Goal: Task Accomplishment & Management: Manage account settings

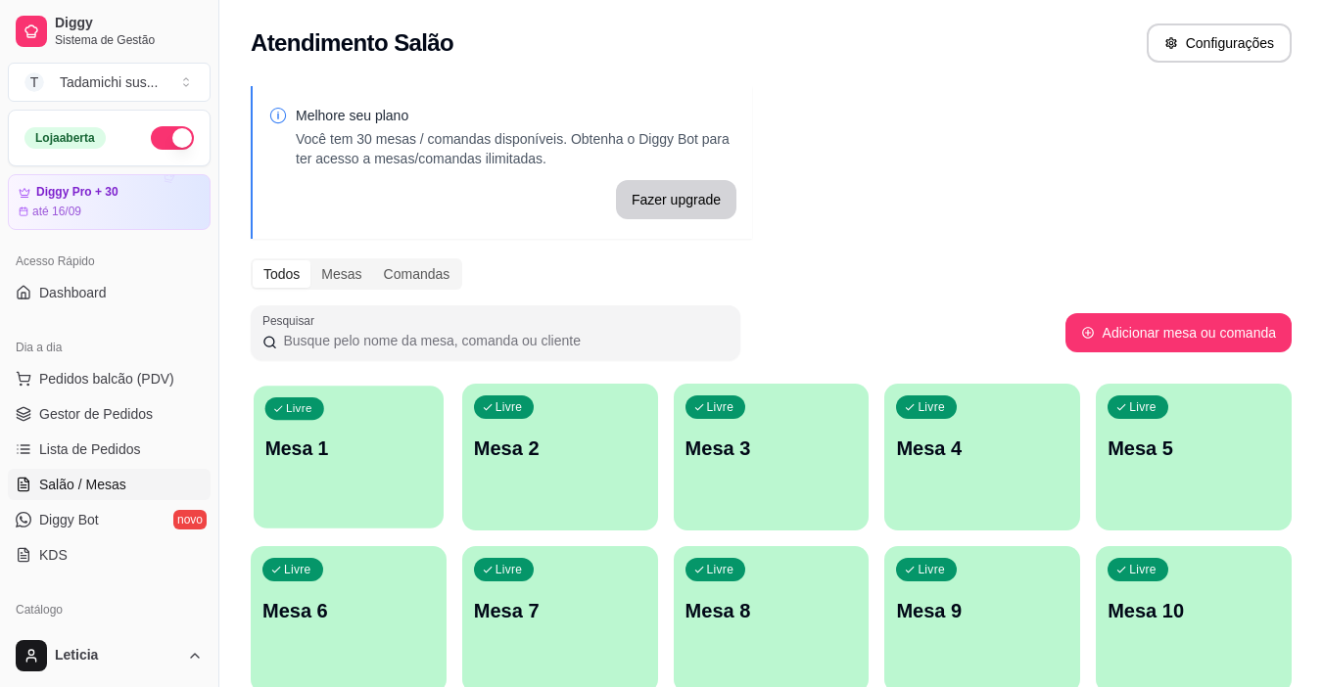
click at [312, 498] on div "Livre Mesa 1" at bounding box center [349, 445] width 190 height 119
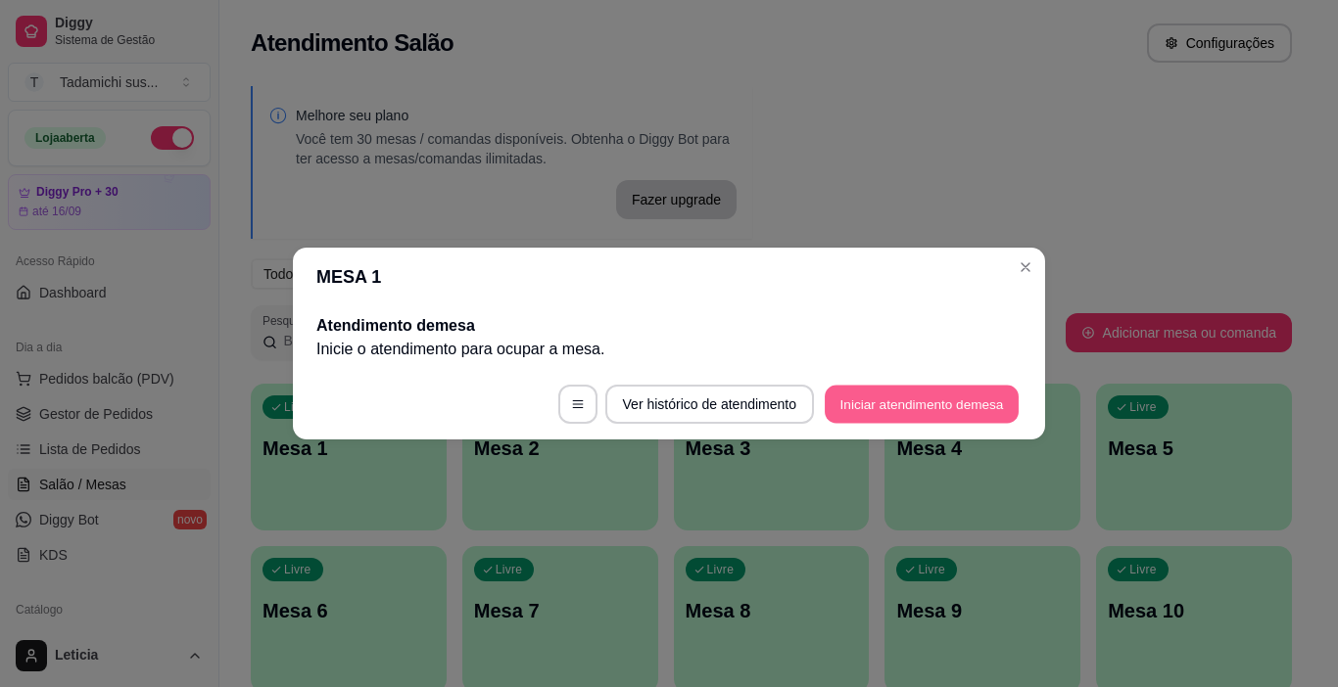
click at [905, 408] on button "Iniciar atendimento de mesa" at bounding box center [922, 405] width 194 height 38
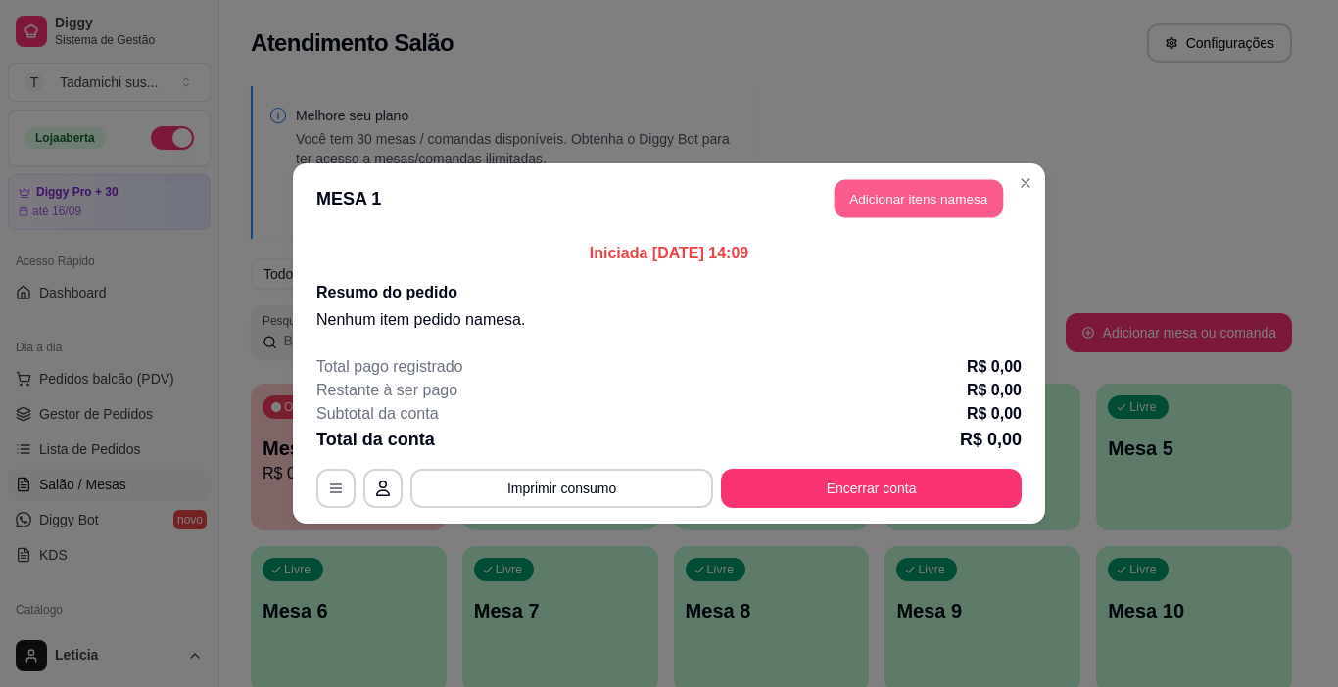
click at [902, 206] on button "Adicionar itens na mesa" at bounding box center [918, 199] width 168 height 38
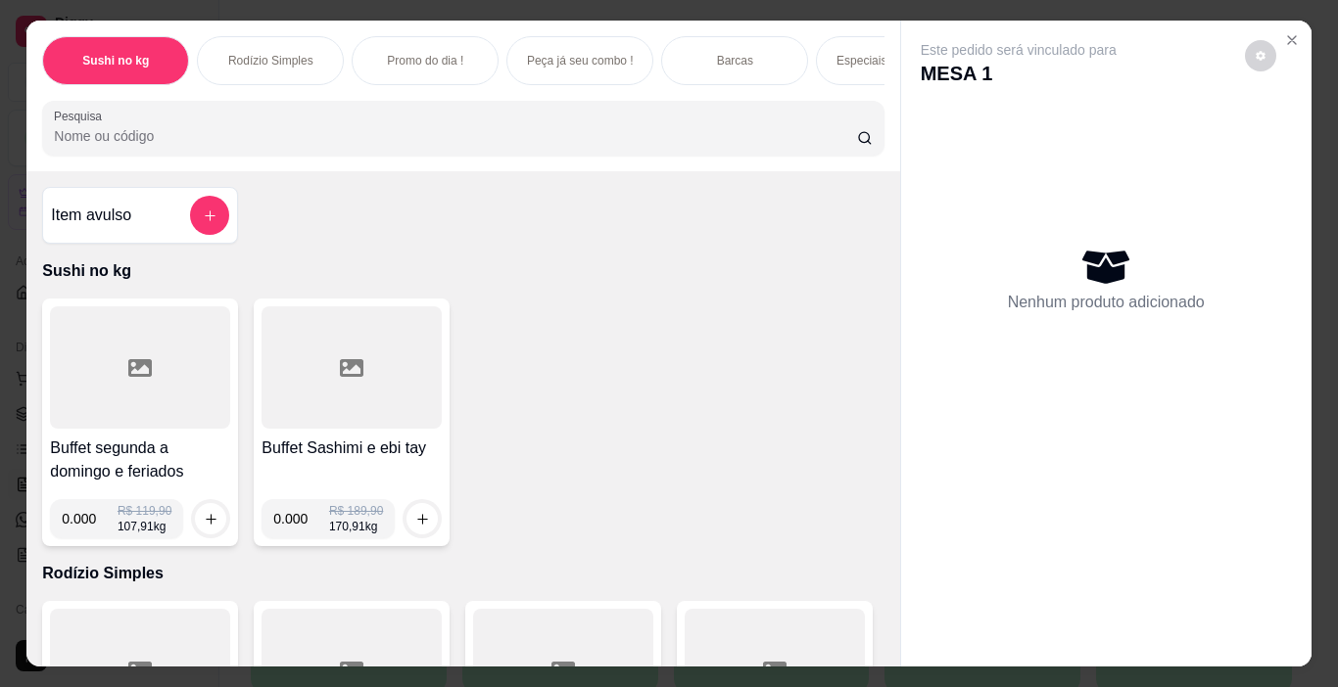
click at [142, 361] on div at bounding box center [140, 368] width 180 height 122
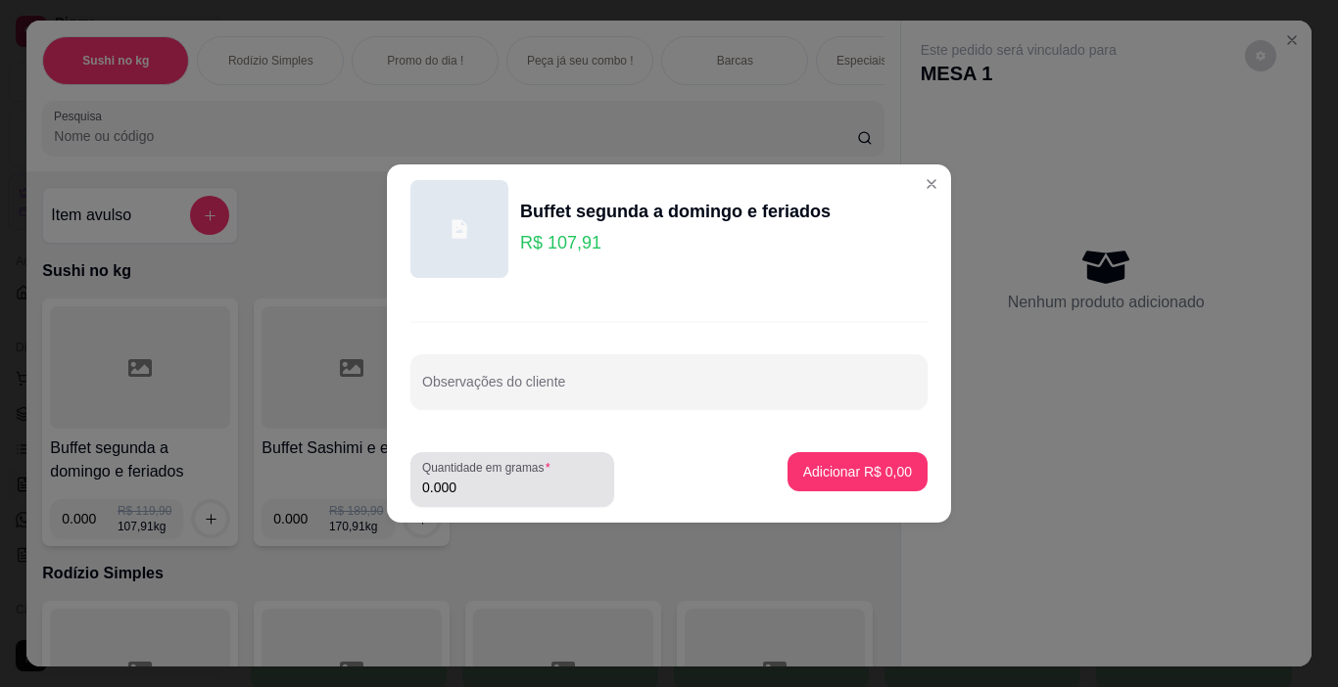
click at [481, 492] on input "0.000" at bounding box center [512, 488] width 180 height 20
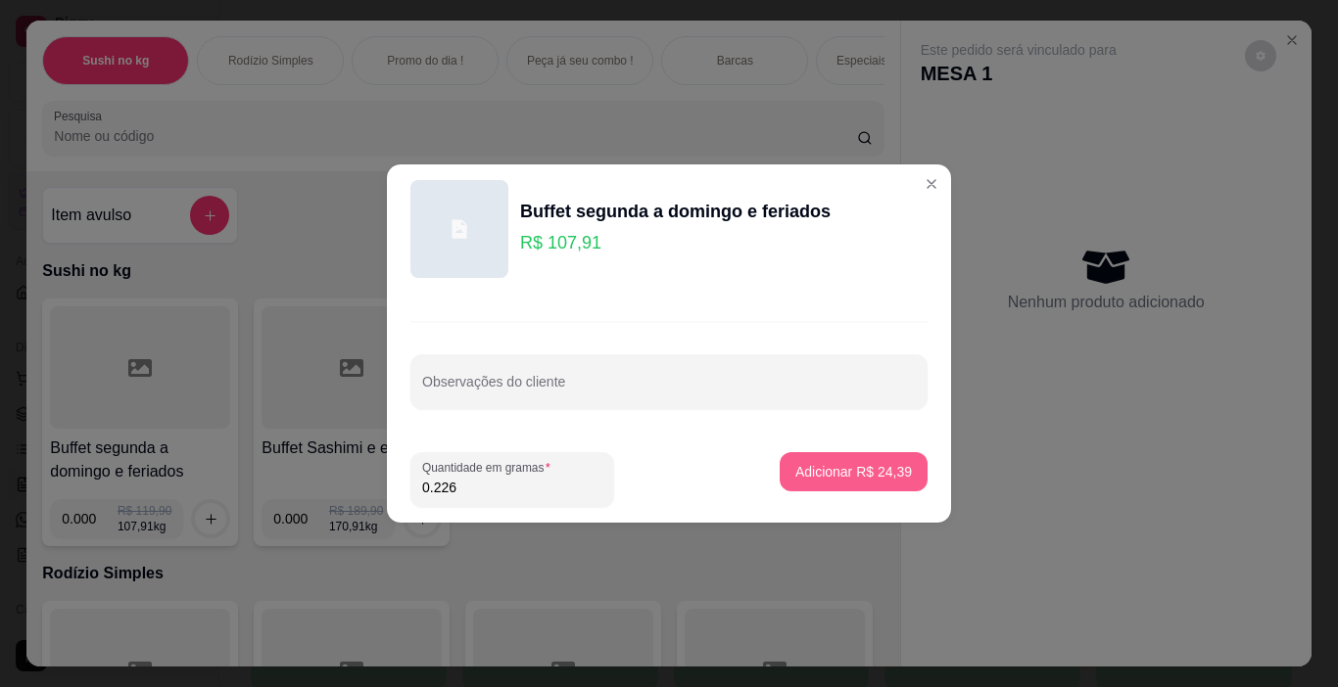
type input "0.226"
click at [899, 479] on button "Adicionar R$ 24,39" at bounding box center [853, 472] width 144 height 38
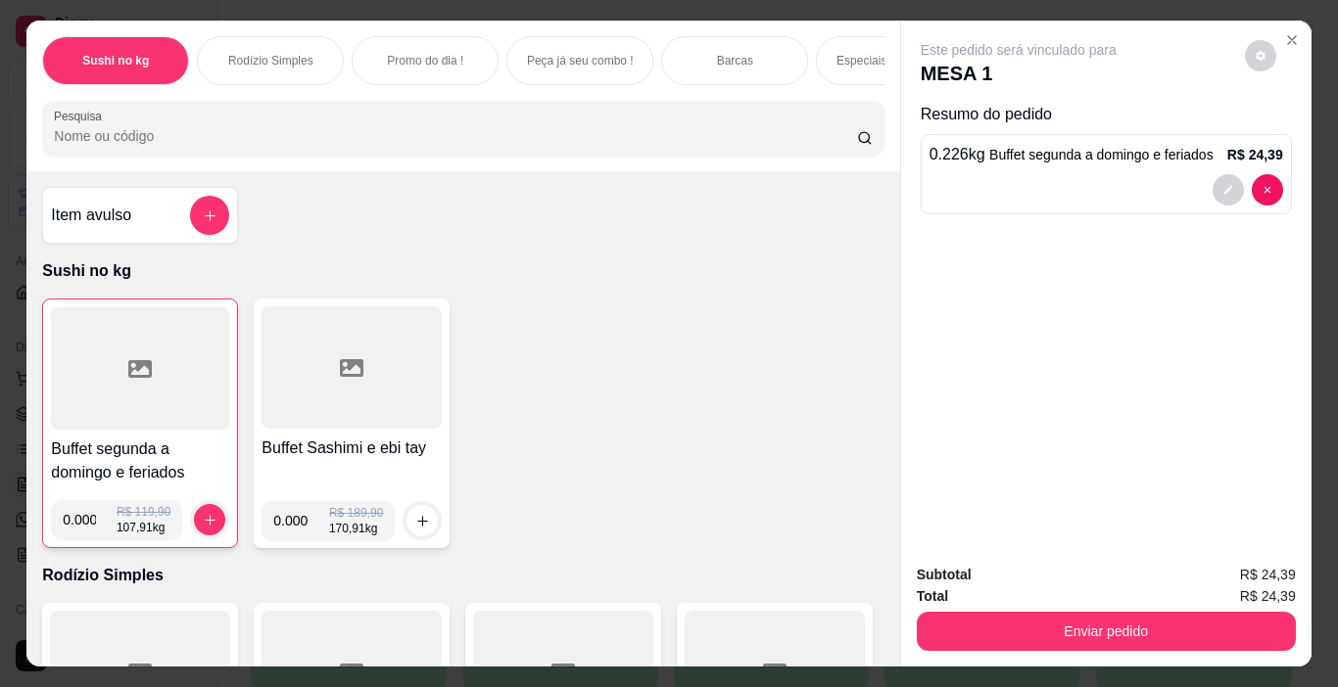
click at [203, 419] on div at bounding box center [140, 368] width 178 height 122
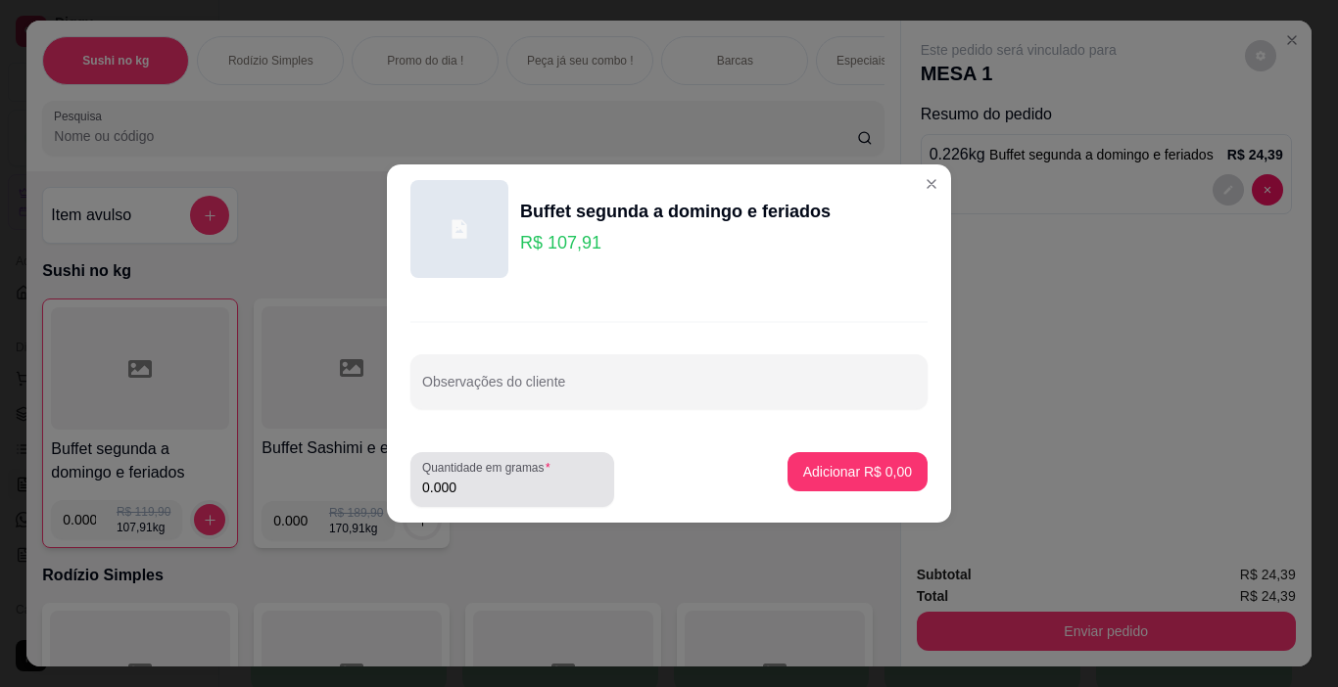
click at [538, 487] on input "0.000" at bounding box center [512, 488] width 180 height 20
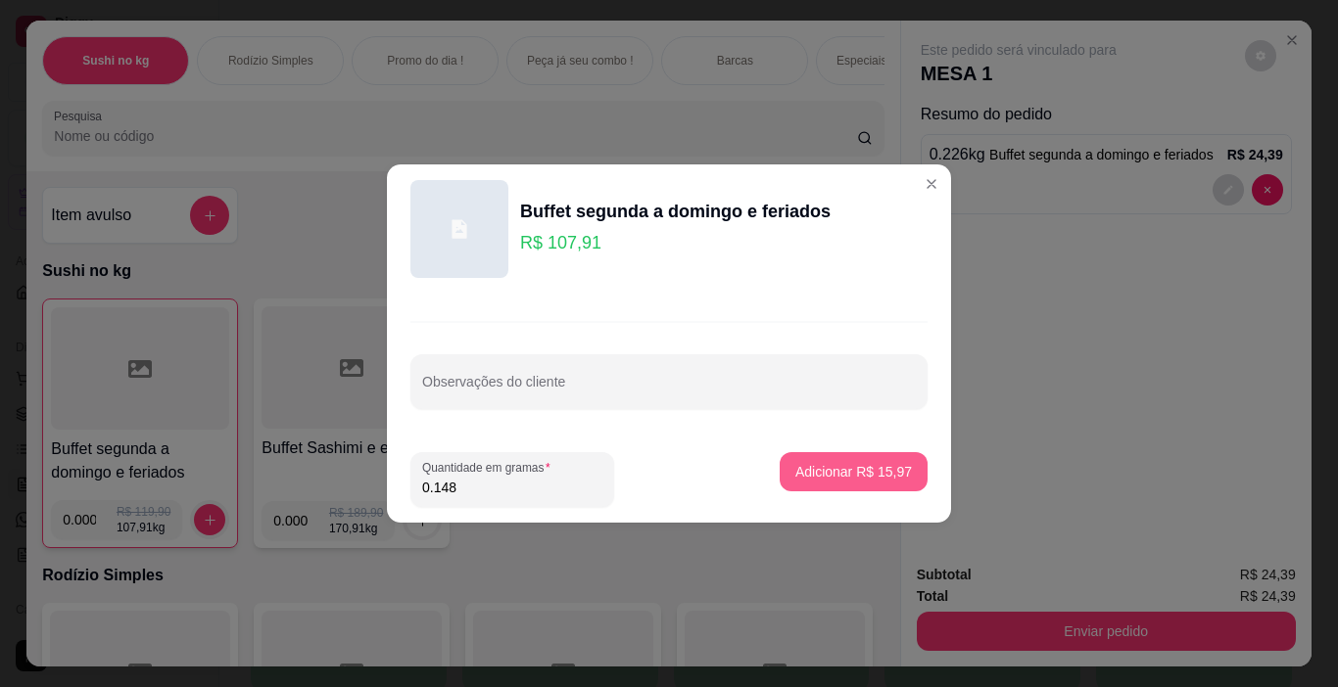
type input "0.148"
click at [841, 490] on button "Adicionar R$ 15,97" at bounding box center [854, 471] width 148 height 39
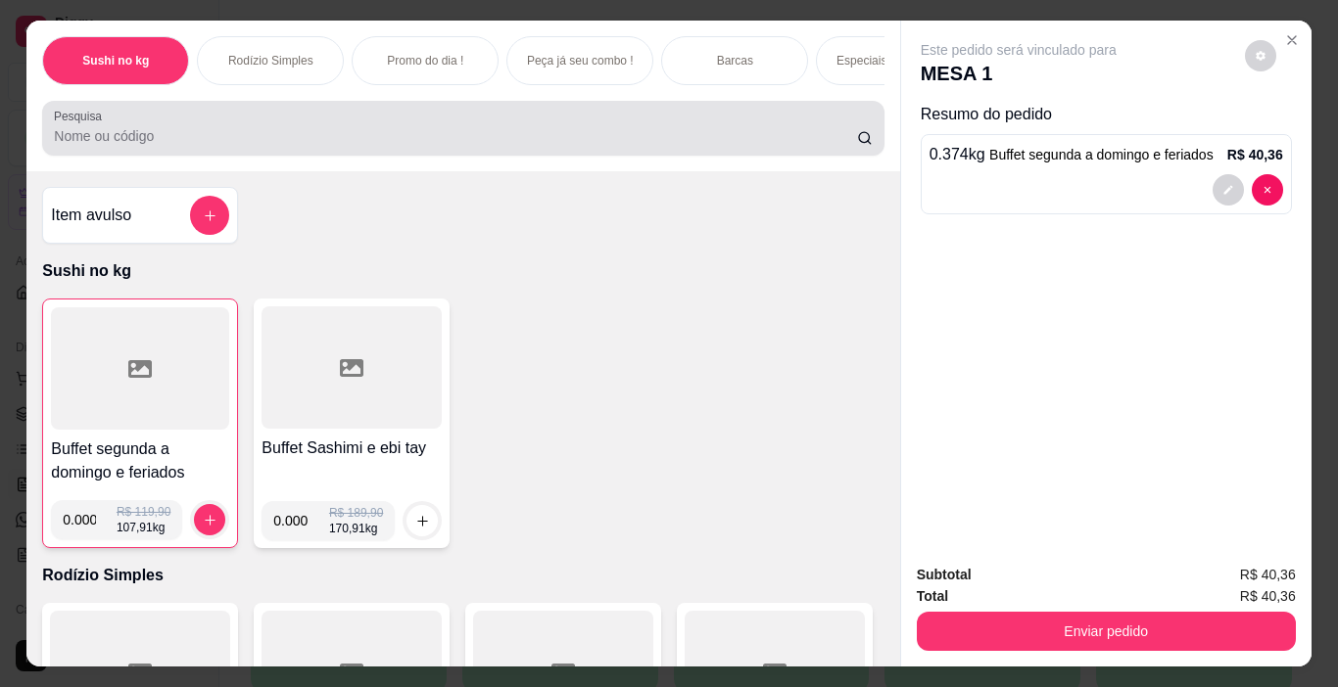
click at [260, 146] on input "Pesquisa" at bounding box center [455, 136] width 803 height 20
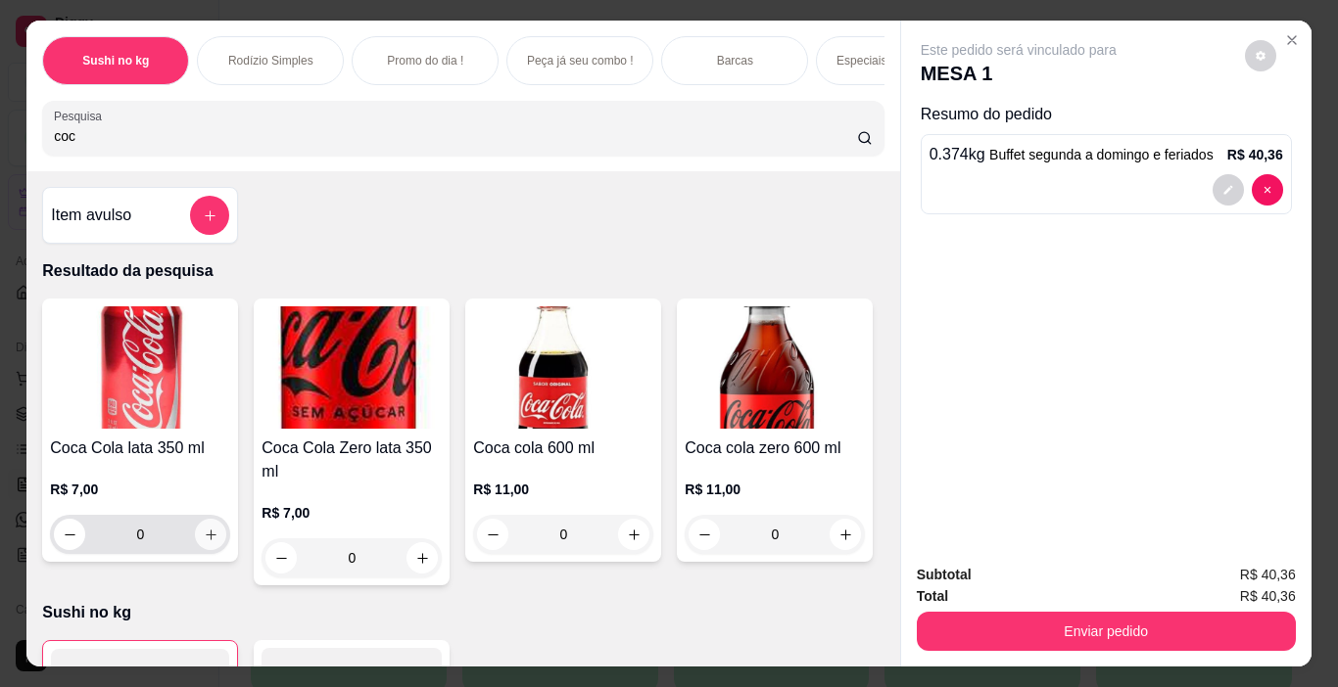
type input "coc"
click at [206, 541] on icon "increase-product-quantity" at bounding box center [211, 535] width 11 height 11
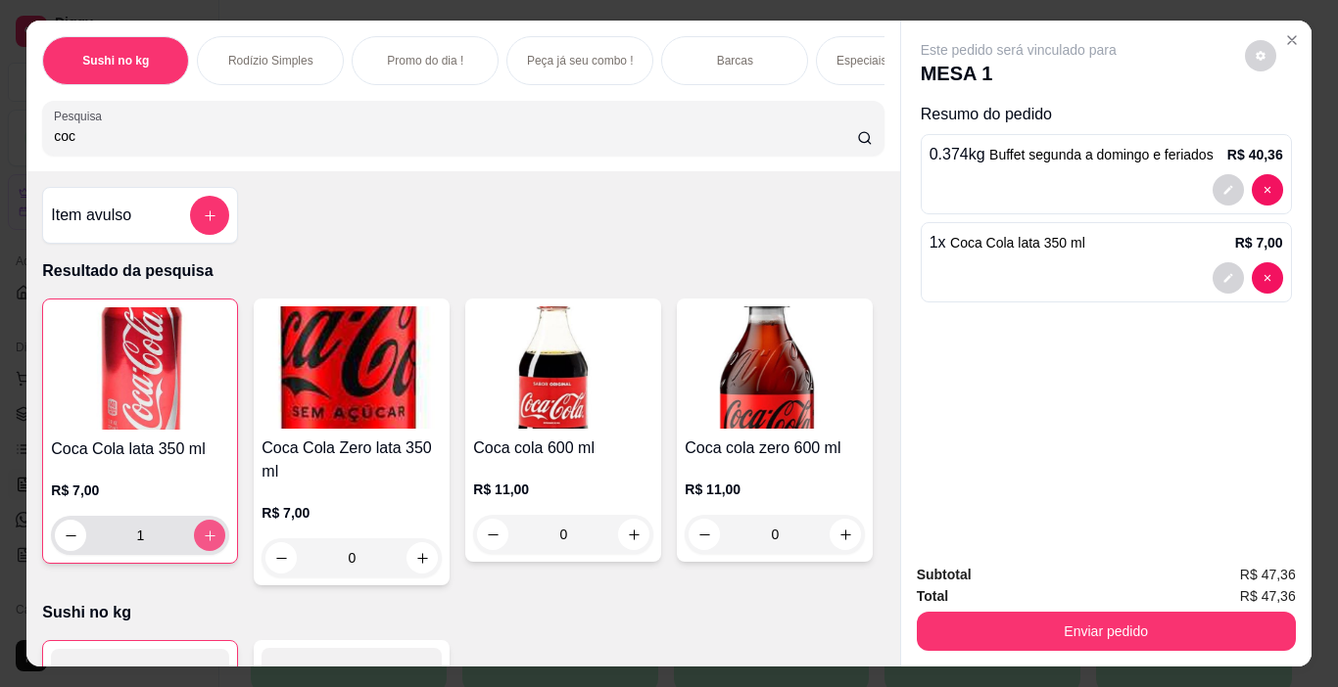
type input "1"
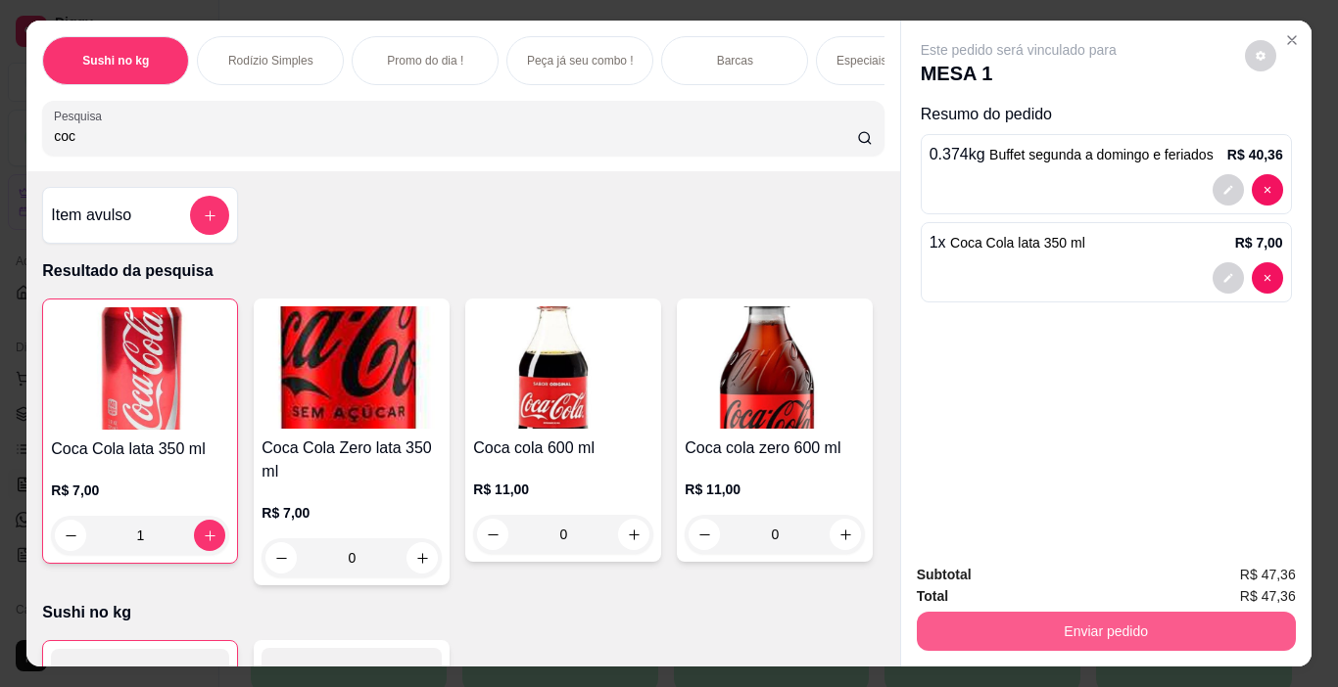
click at [1014, 629] on button "Enviar pedido" at bounding box center [1106, 631] width 379 height 39
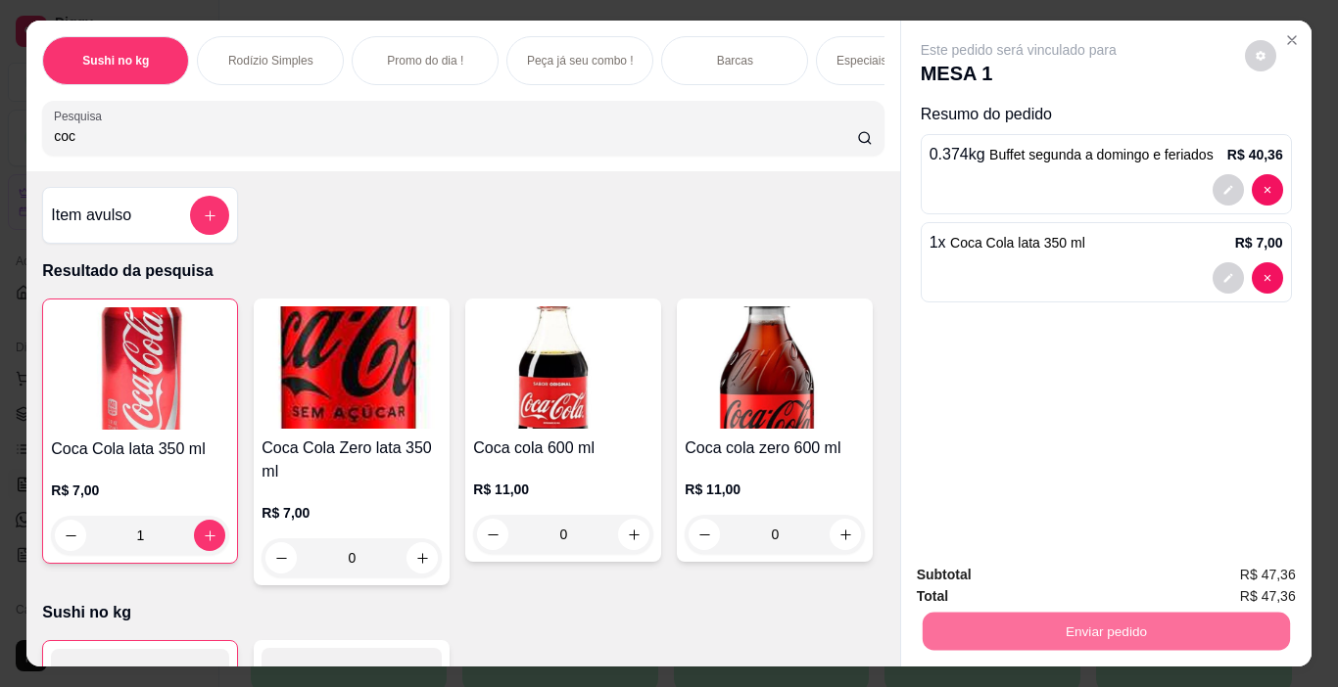
click at [1016, 574] on button "Não registrar e enviar pedido" at bounding box center [1041, 575] width 204 height 37
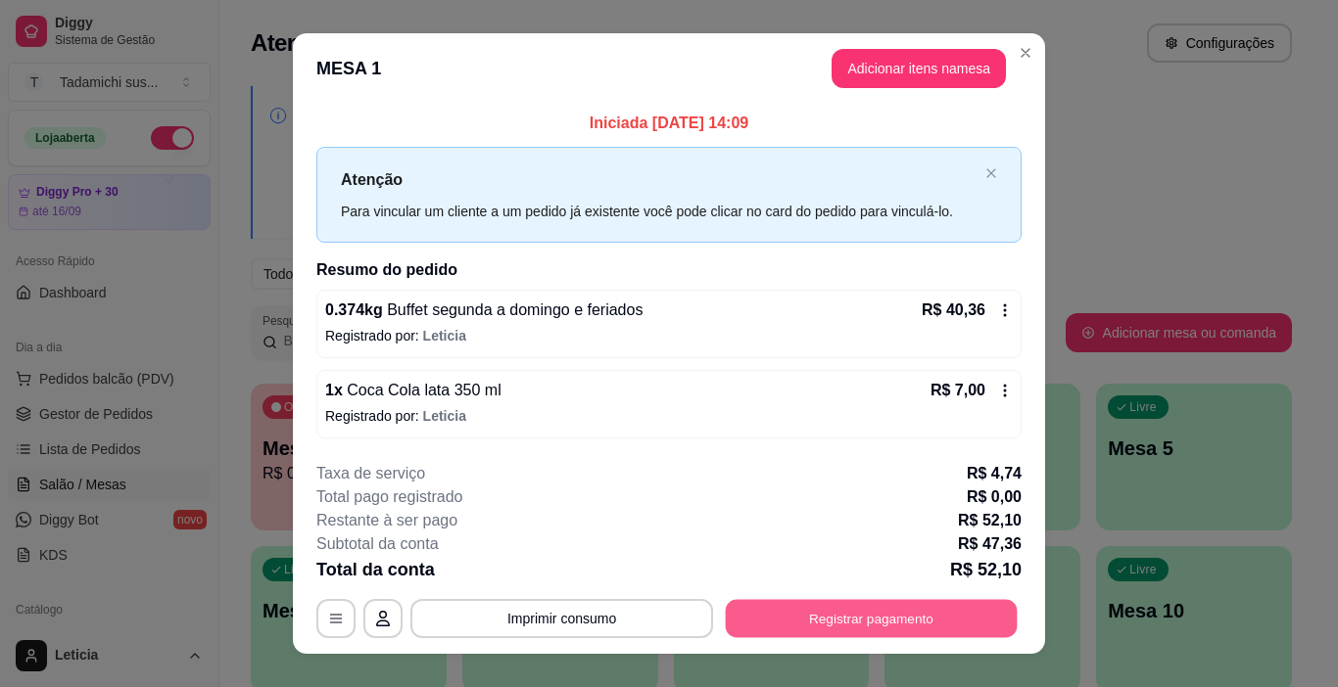
click at [825, 627] on button "Registrar pagamento" at bounding box center [872, 618] width 292 height 38
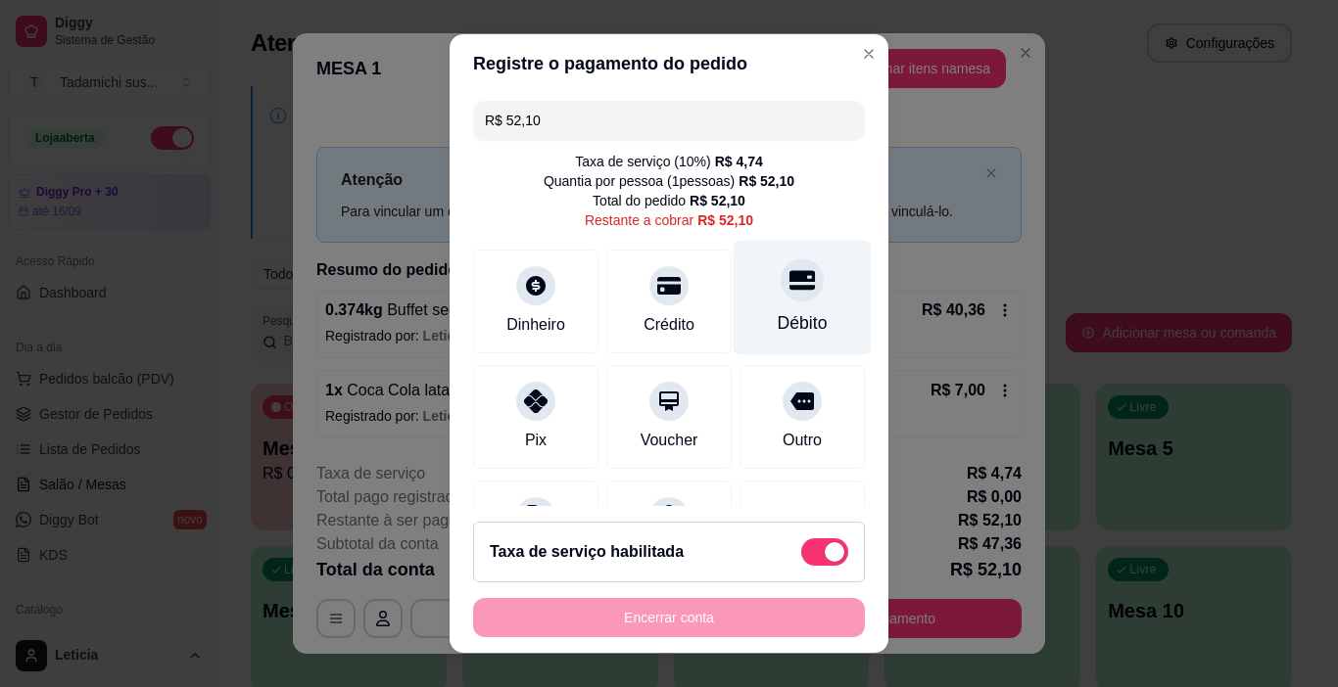
click at [766, 307] on div "Débito" at bounding box center [802, 298] width 138 height 115
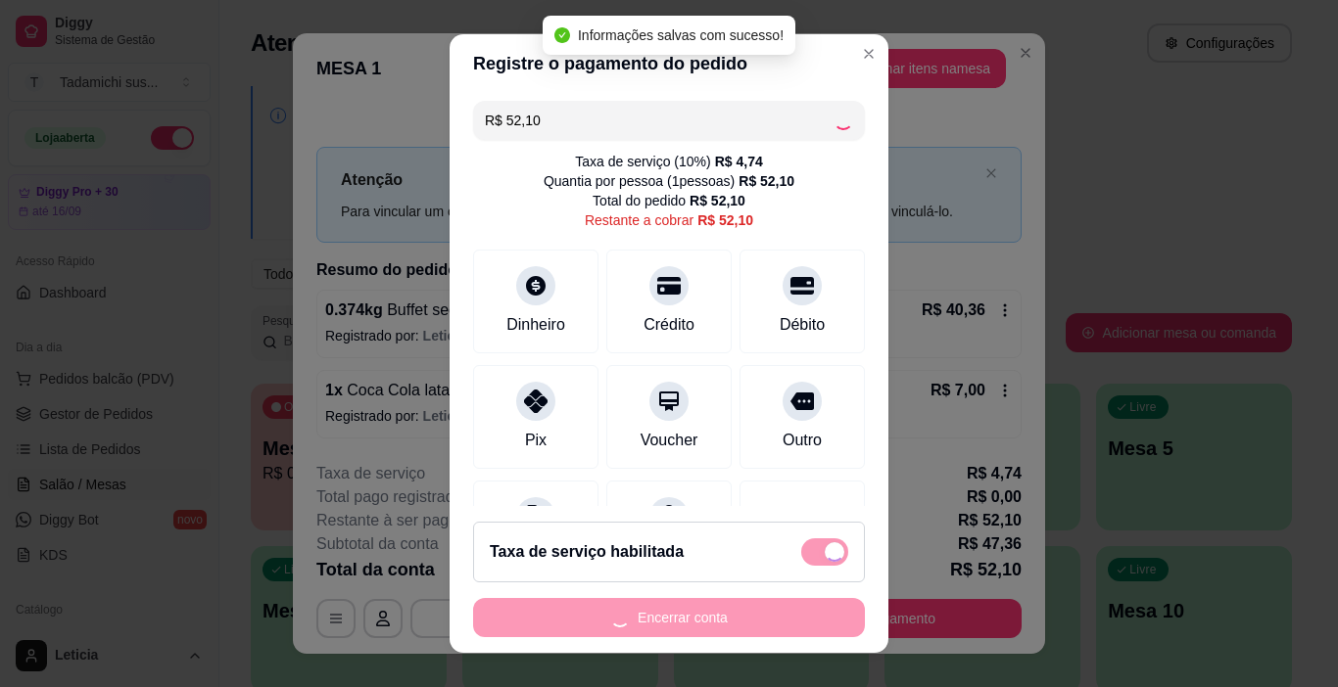
type input "R$ 0,00"
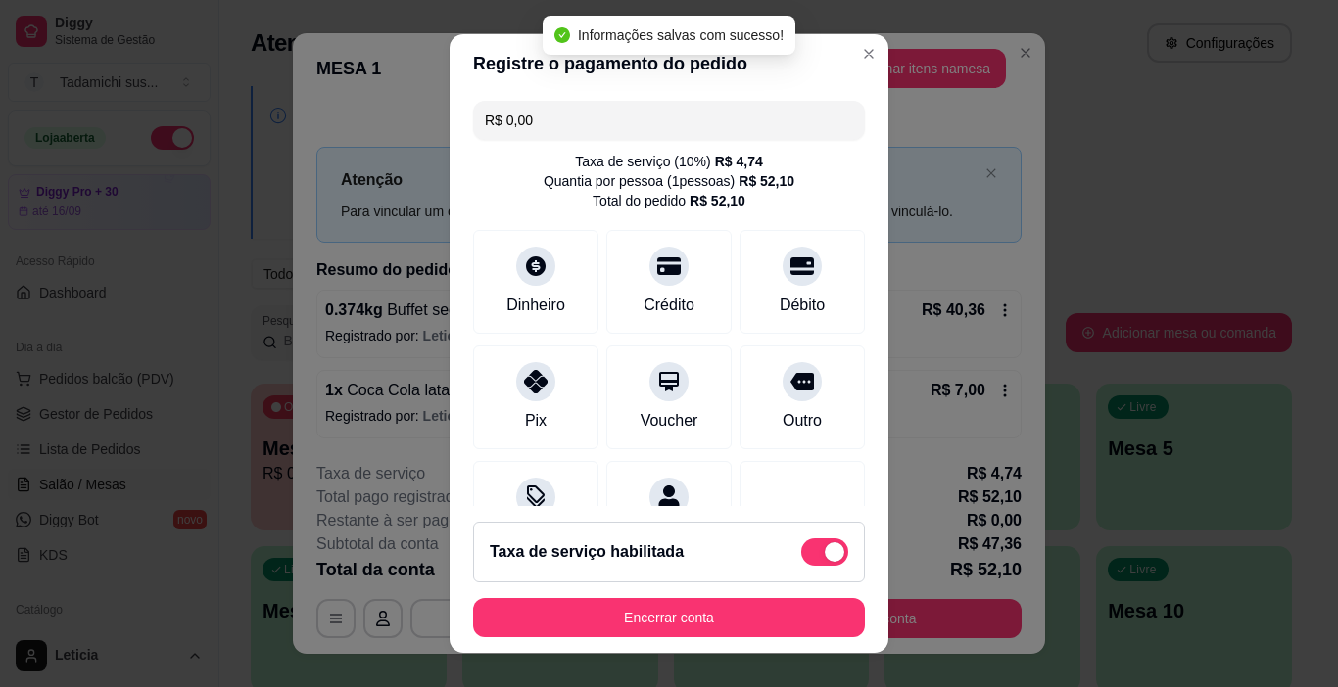
click at [825, 550] on span at bounding box center [835, 553] width 20 height 20
click at [804, 555] on input "checkbox" at bounding box center [806, 561] width 13 height 13
checkbox input "true"
type input "-R$ 4,74"
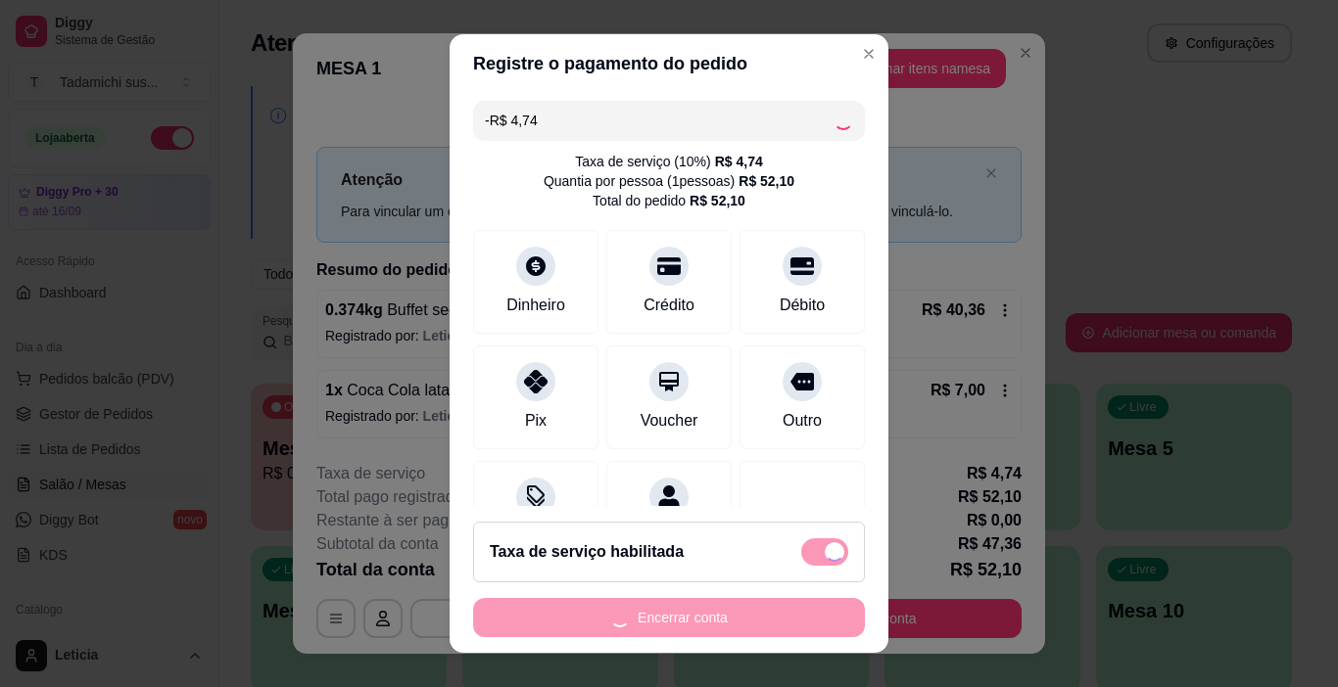
checkbox input "false"
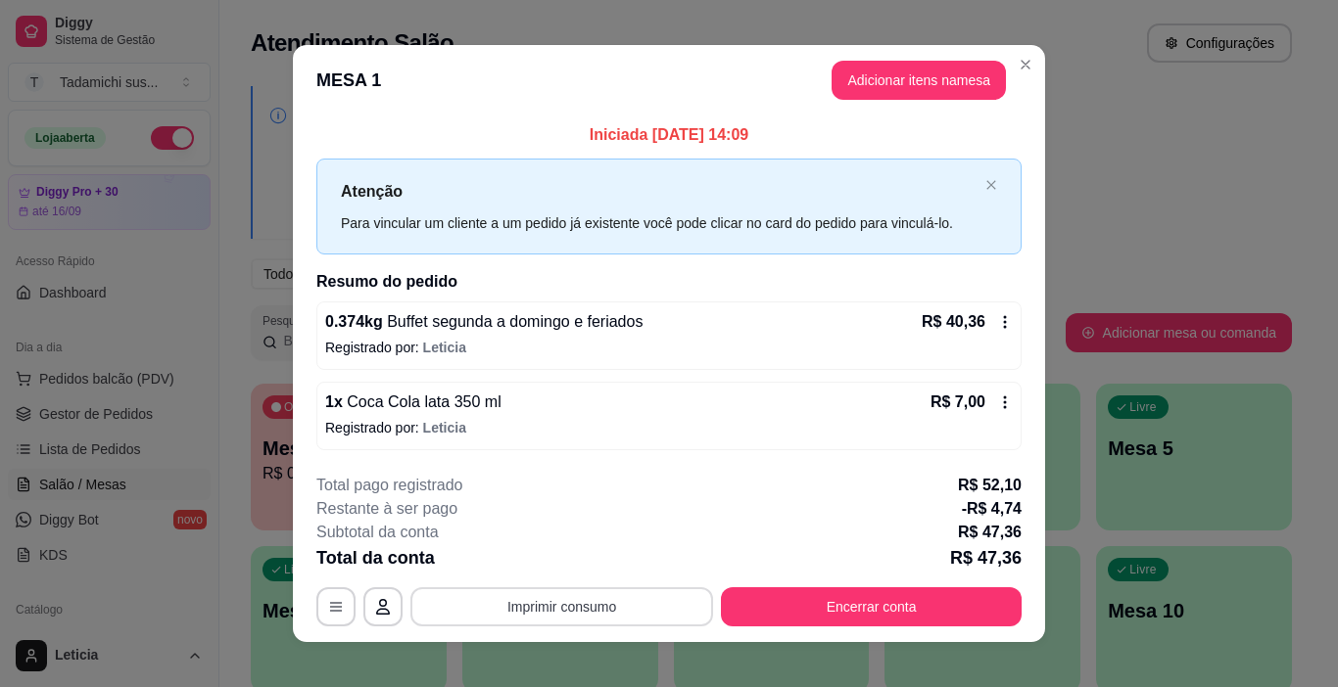
click at [647, 607] on button "Imprimir consumo" at bounding box center [561, 607] width 303 height 39
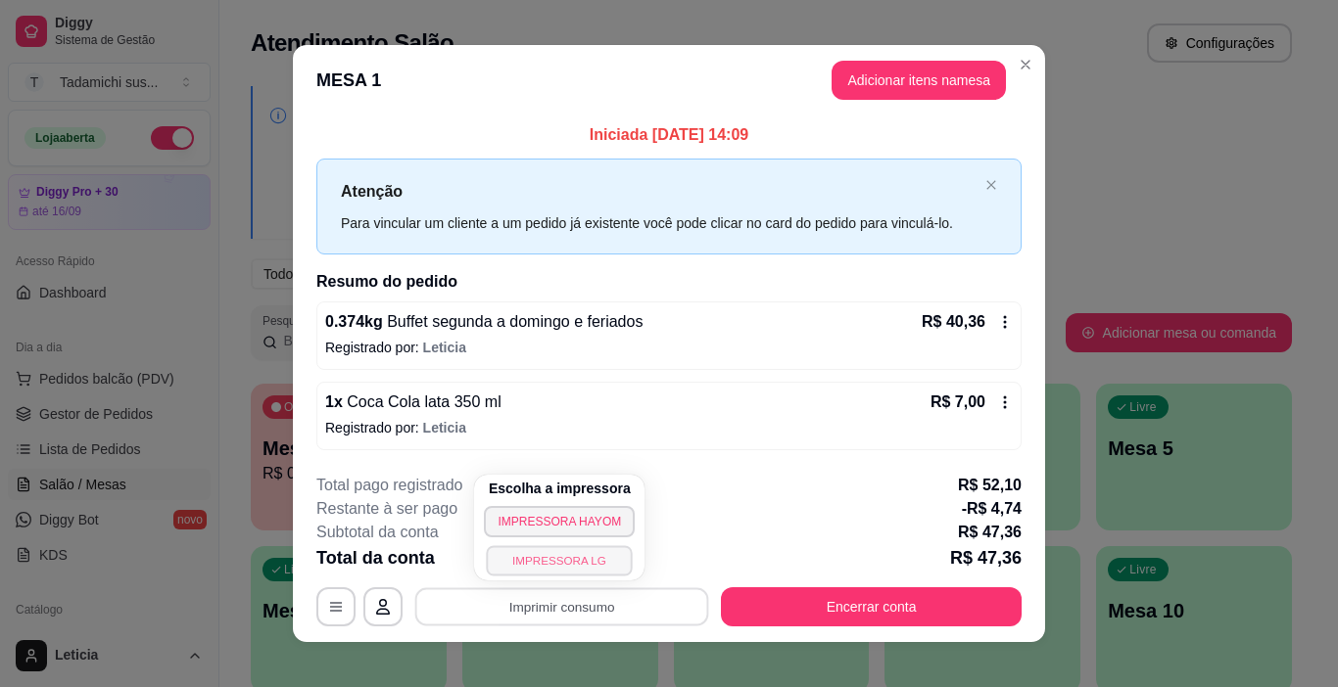
click at [576, 567] on button "IMPRESSORA LG" at bounding box center [560, 560] width 146 height 30
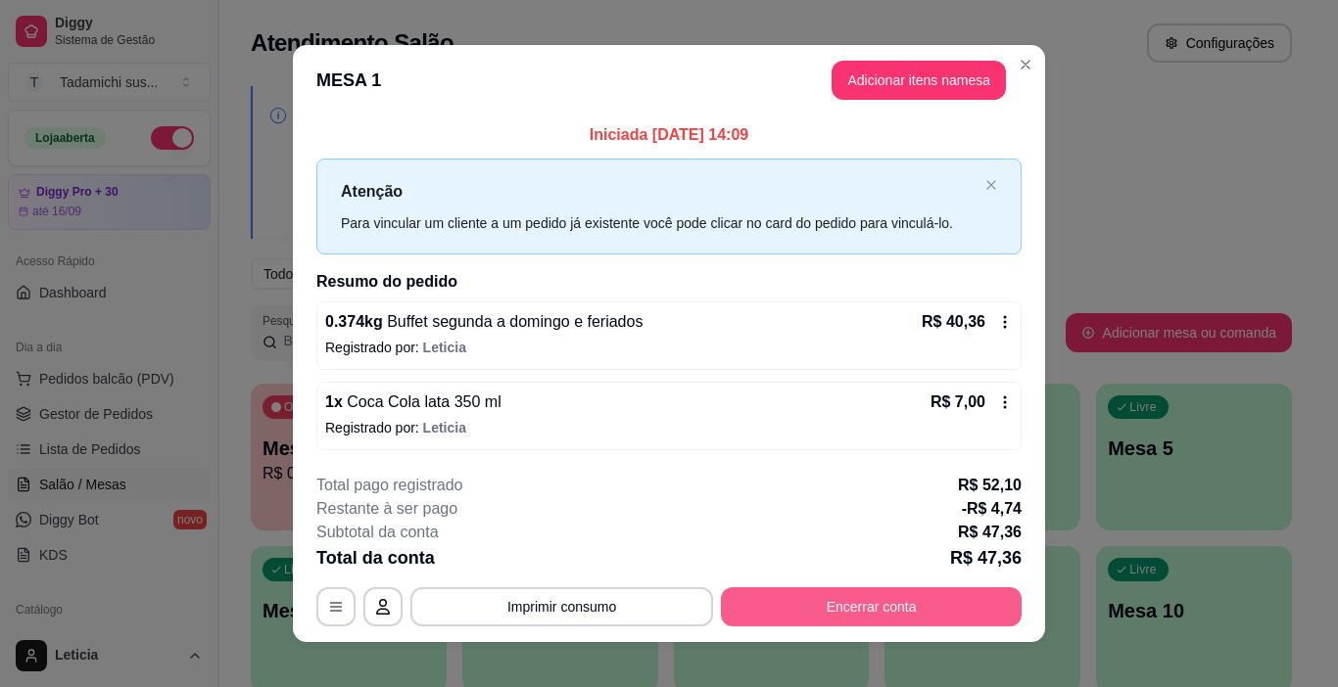
click at [761, 603] on button "Encerrar conta" at bounding box center [871, 607] width 301 height 39
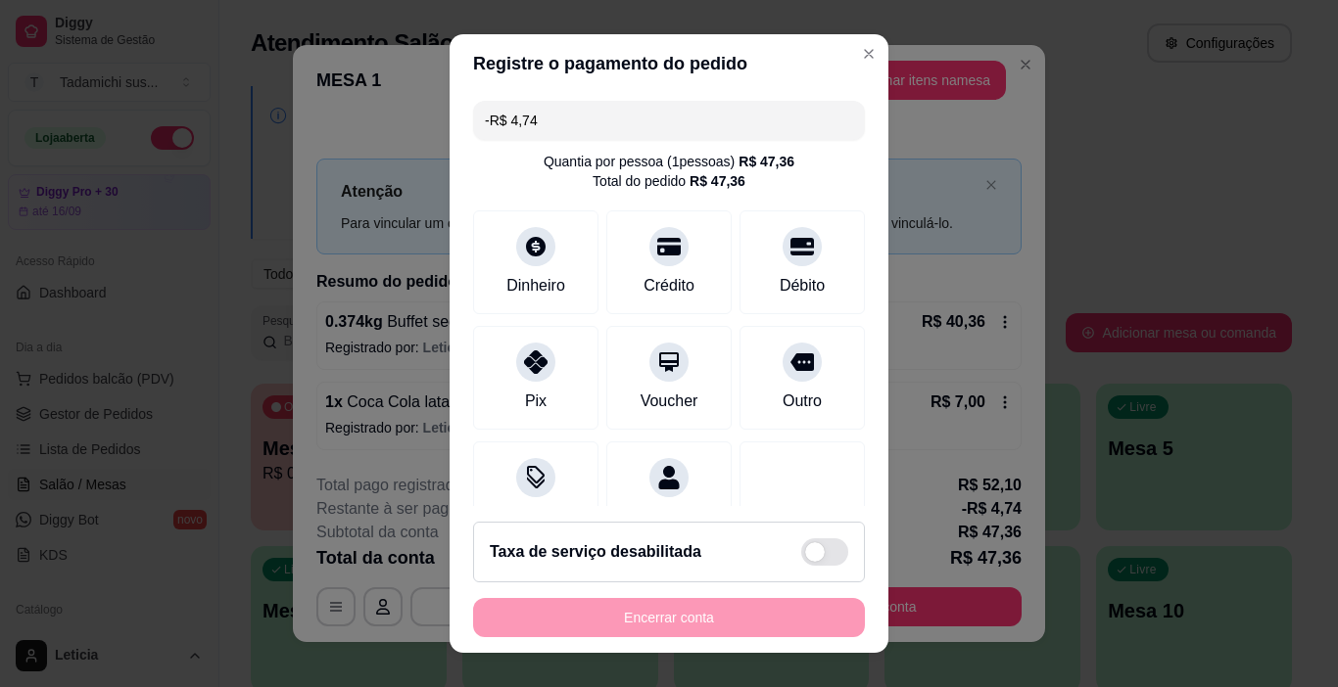
click at [738, 607] on div "Encerrar conta" at bounding box center [669, 617] width 392 height 39
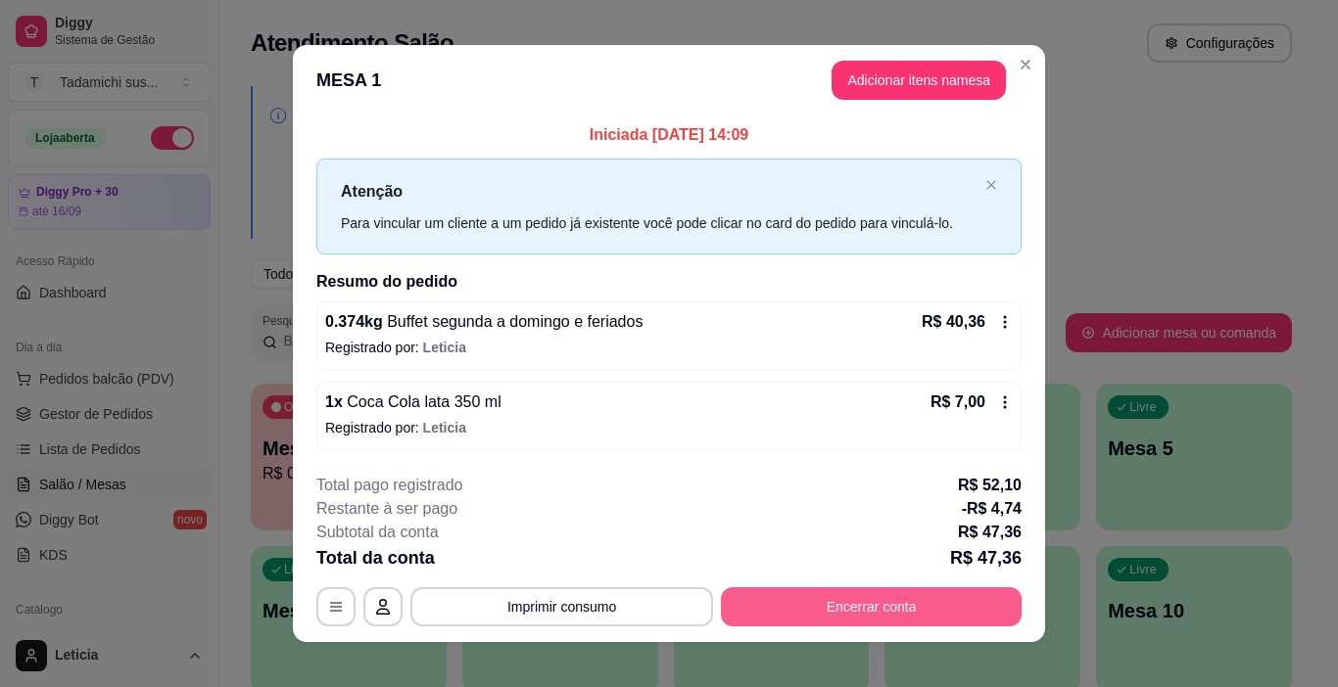
click at [848, 594] on button "Encerrar conta" at bounding box center [871, 607] width 301 height 39
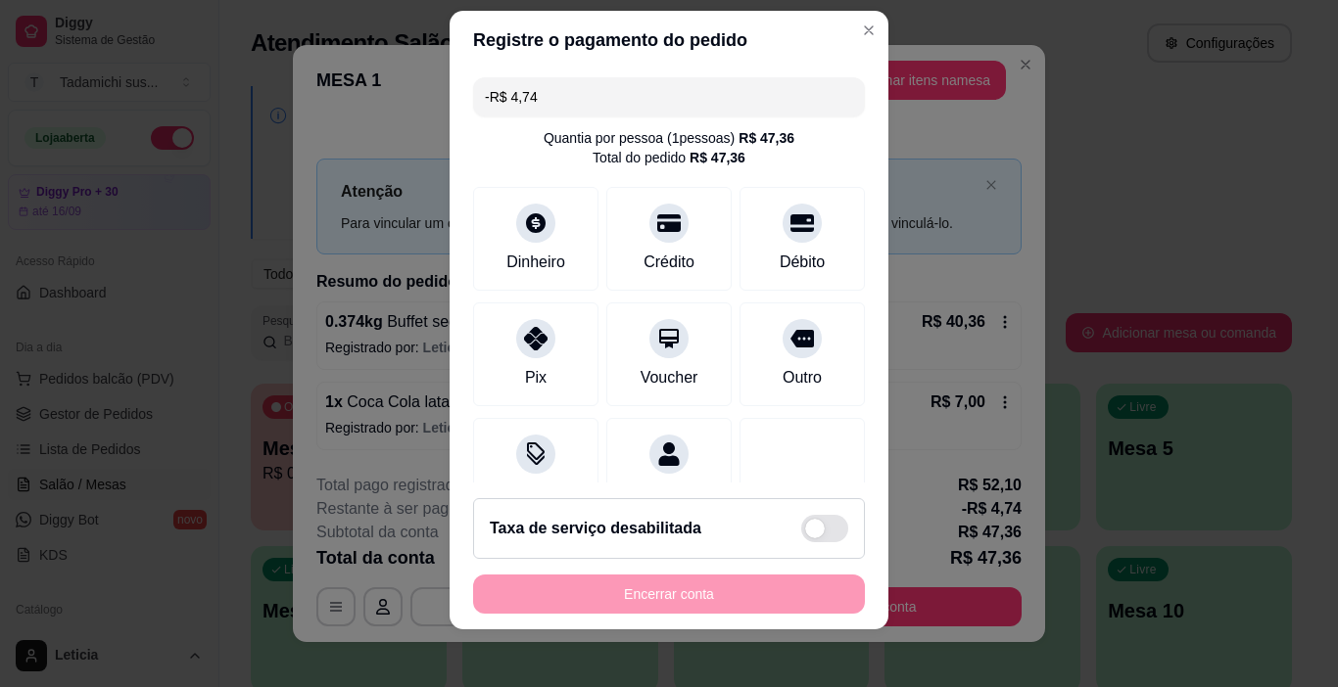
scroll to position [28, 0]
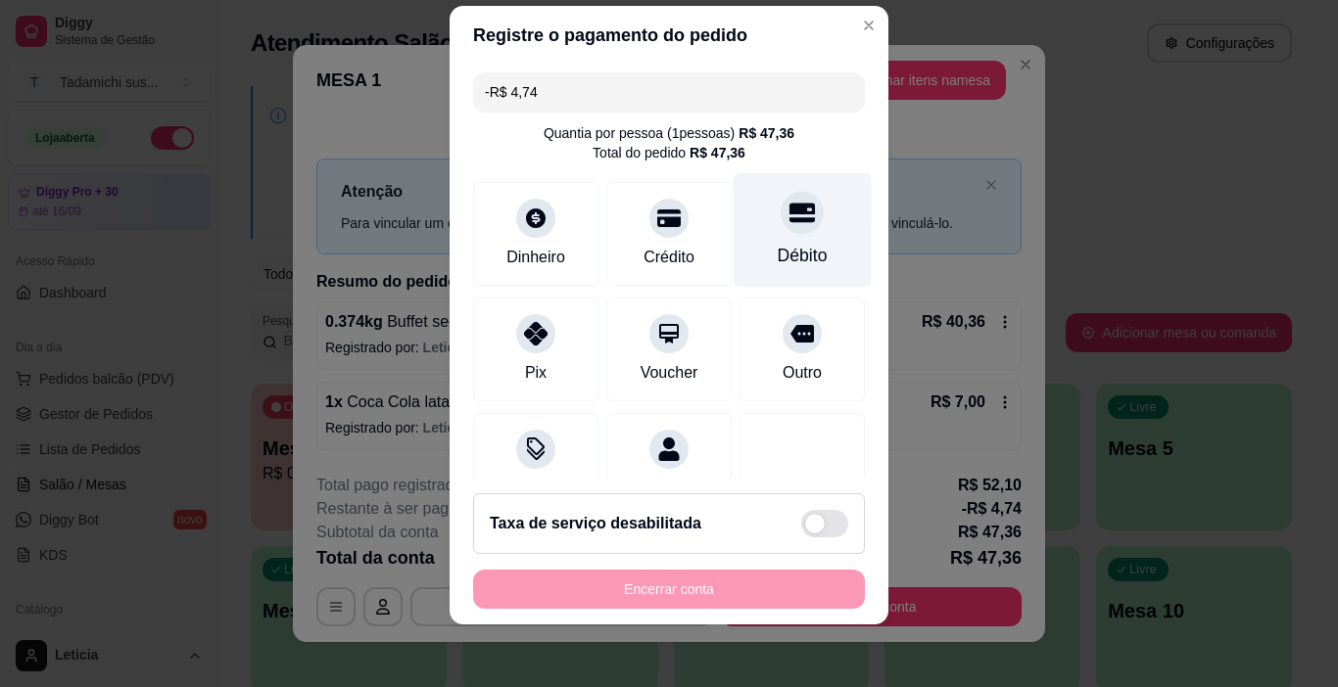
click at [789, 224] on icon at bounding box center [801, 212] width 25 height 25
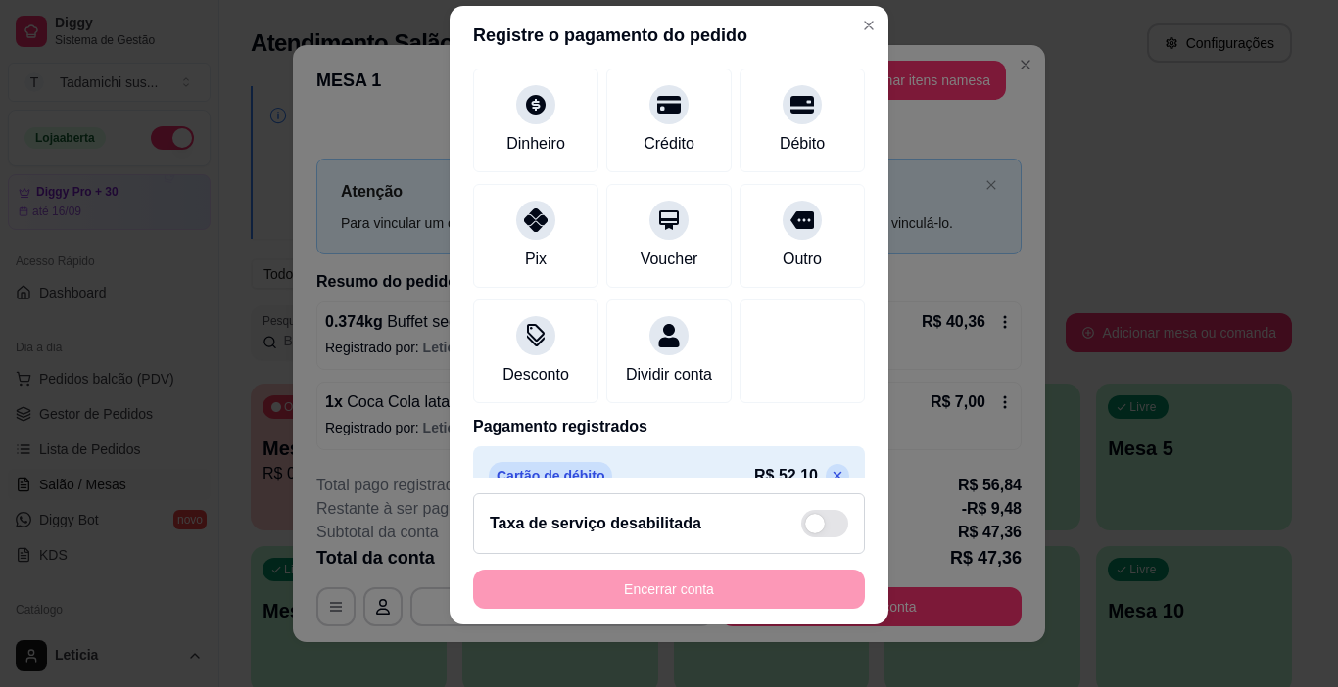
scroll to position [247, 0]
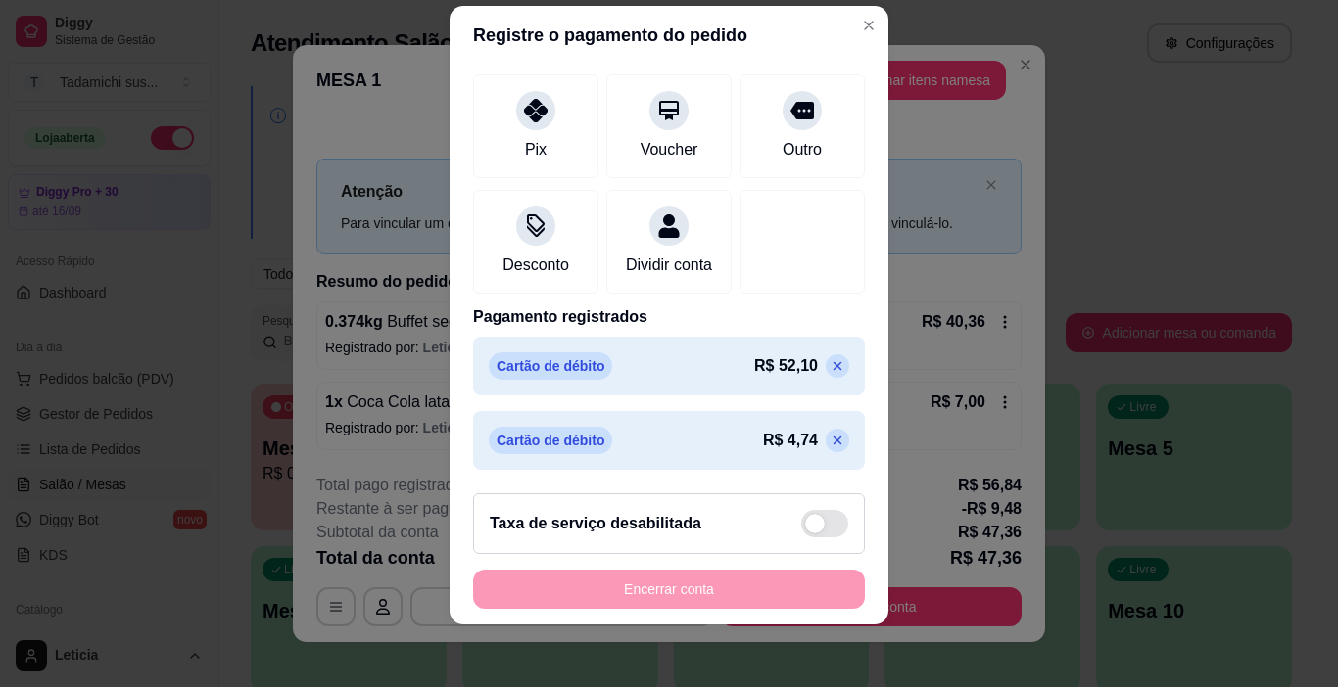
click at [829, 440] on icon at bounding box center [837, 441] width 16 height 16
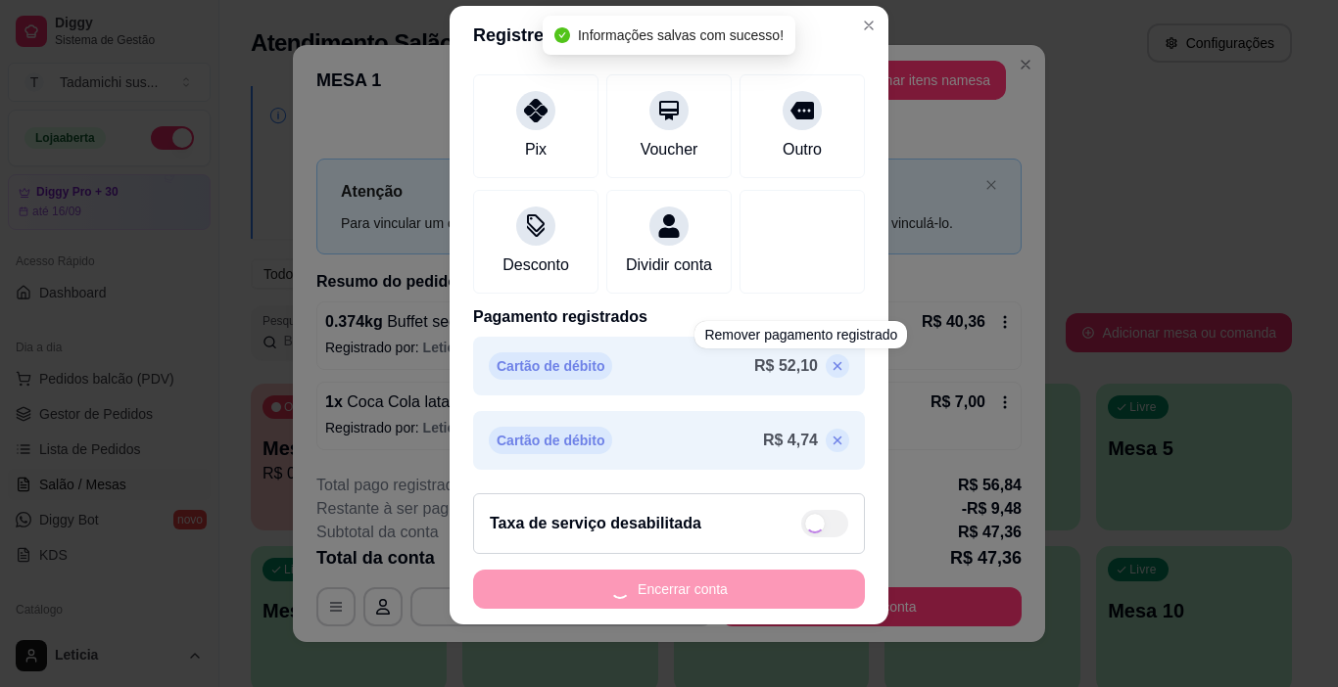
click at [829, 366] on icon at bounding box center [837, 366] width 16 height 16
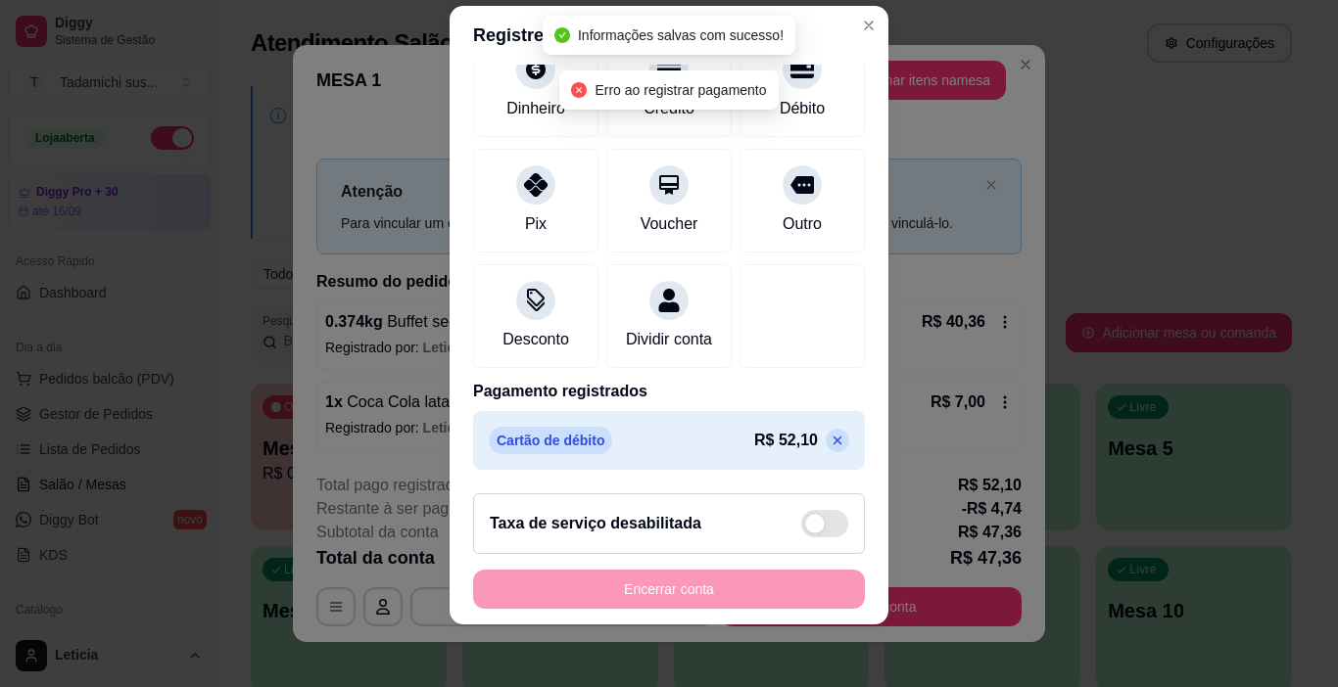
click at [829, 438] on icon at bounding box center [837, 441] width 16 height 16
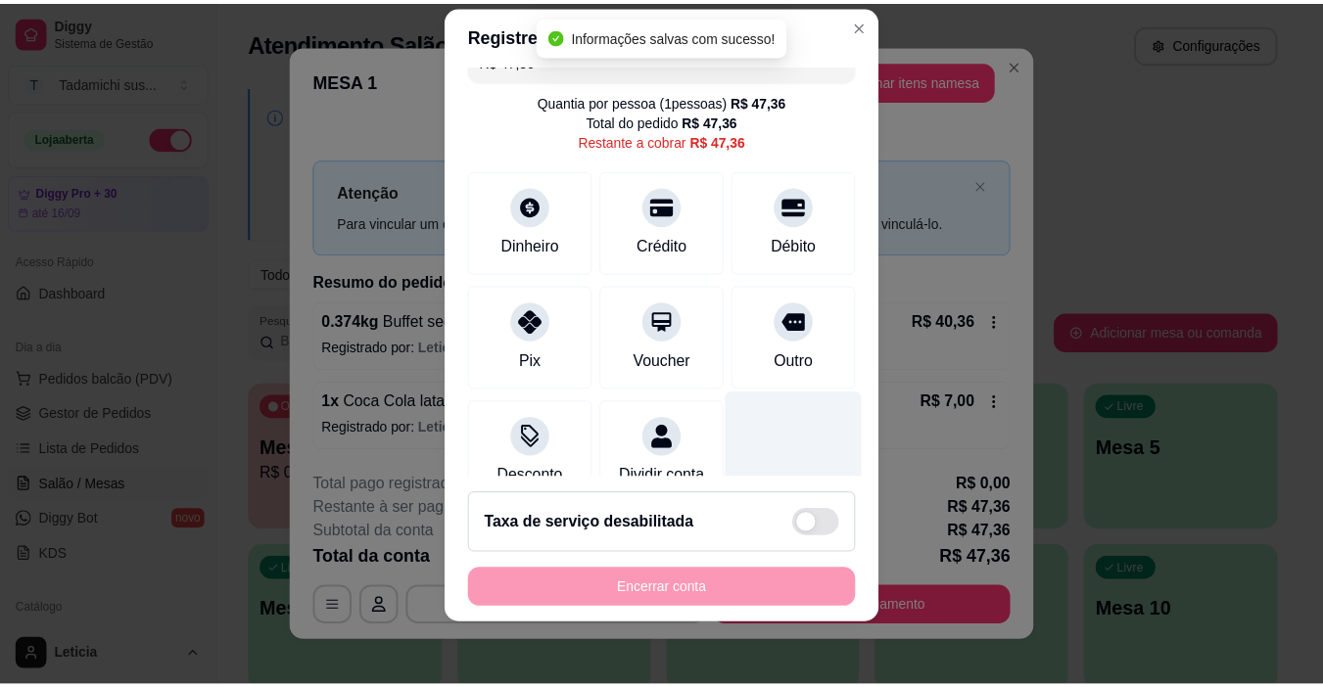
scroll to position [0, 0]
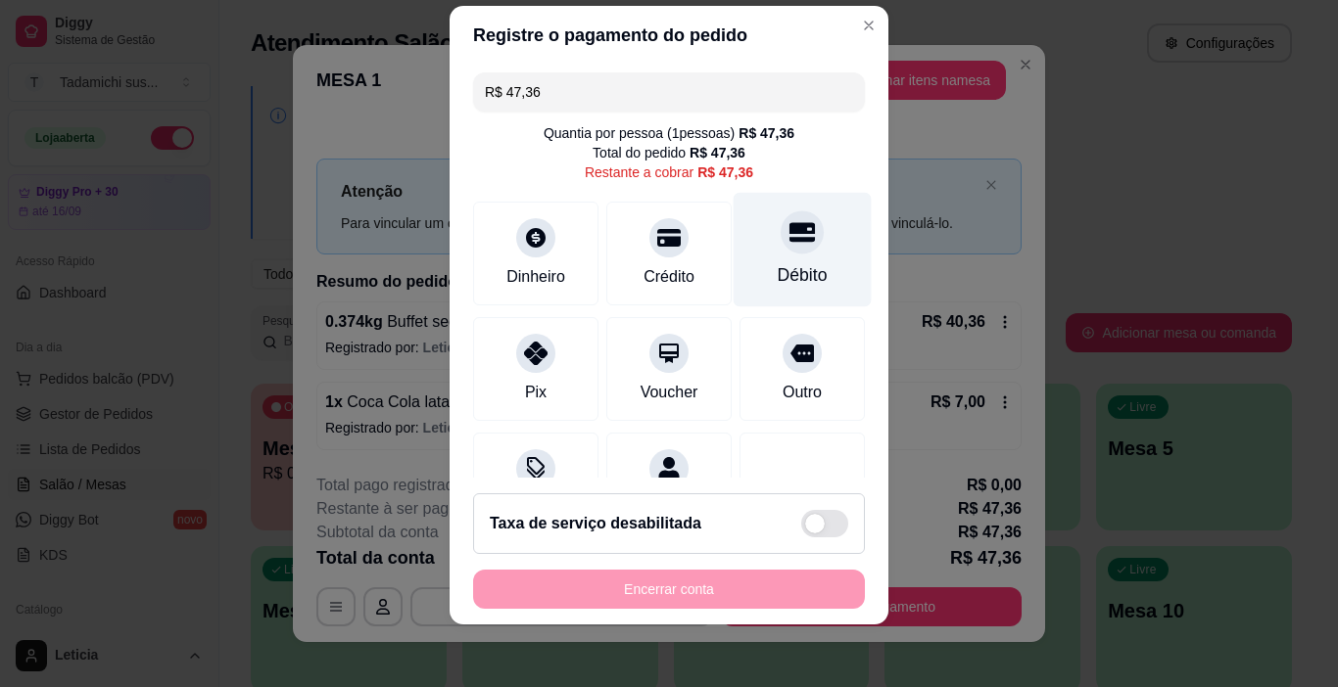
click at [765, 256] on div "Débito" at bounding box center [802, 250] width 138 height 115
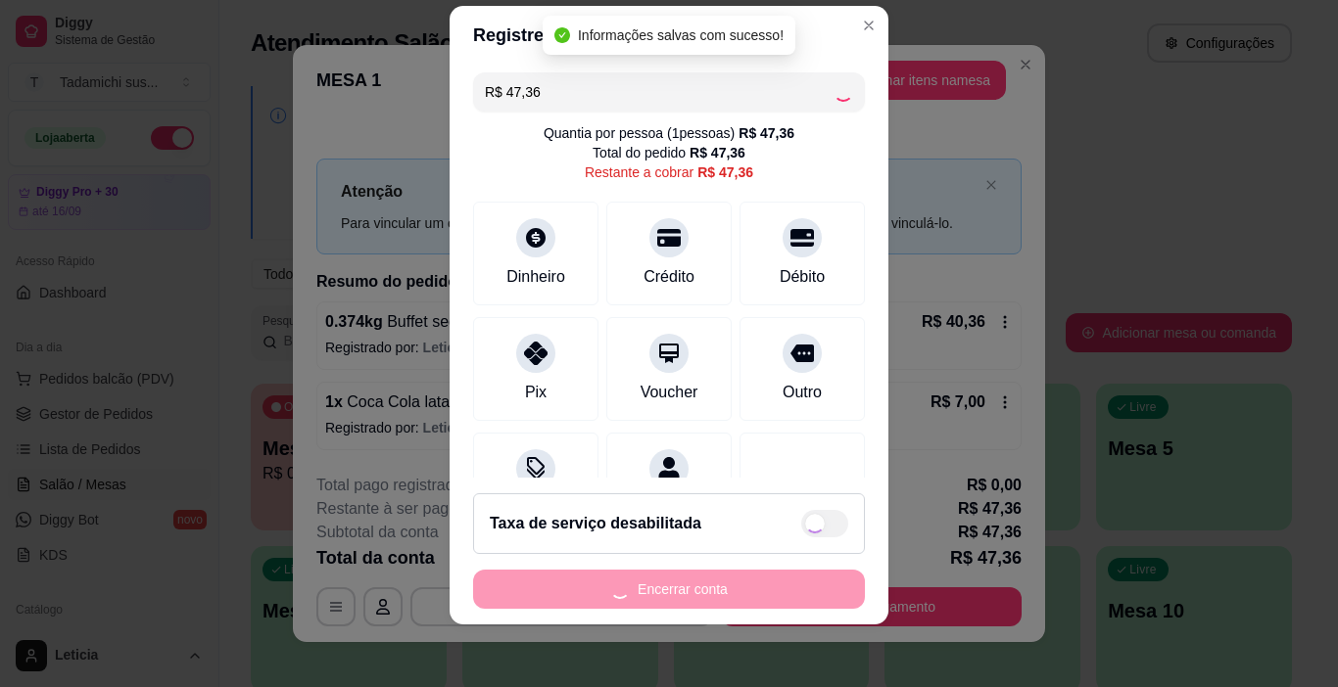
type input "R$ 0,00"
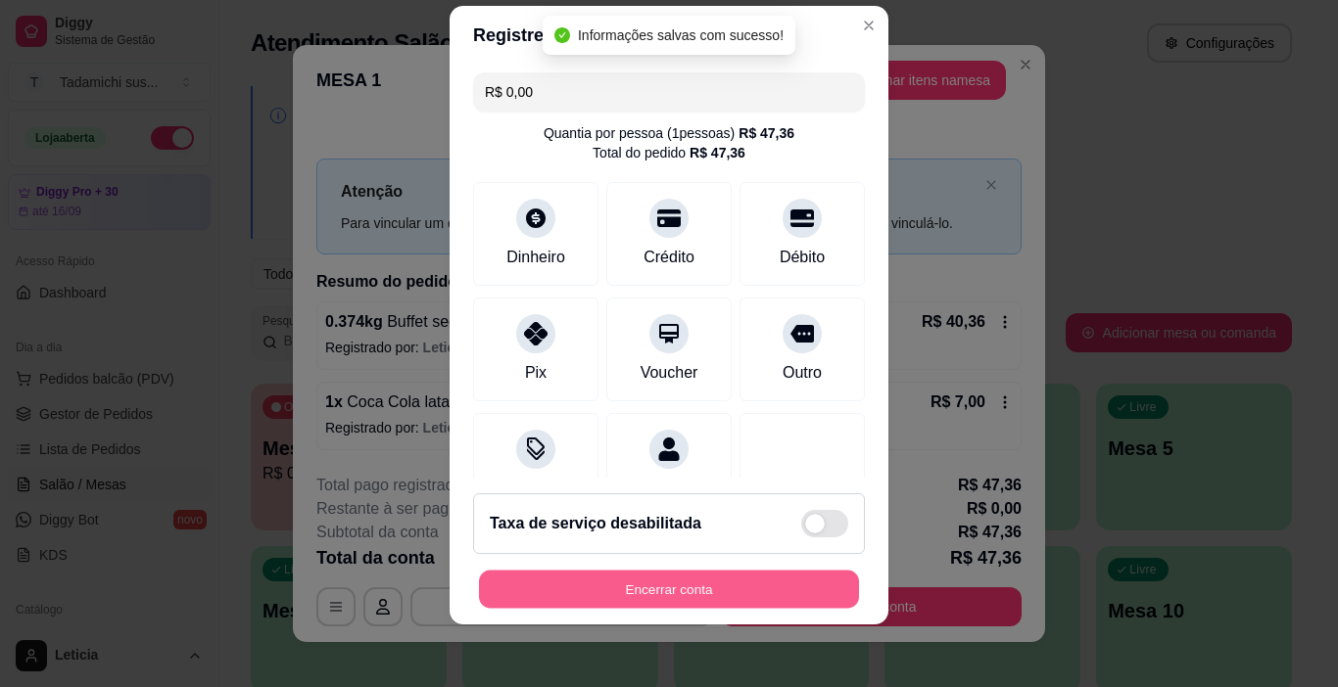
click at [722, 597] on button "Encerrar conta" at bounding box center [669, 590] width 380 height 38
